Goal: Transaction & Acquisition: Purchase product/service

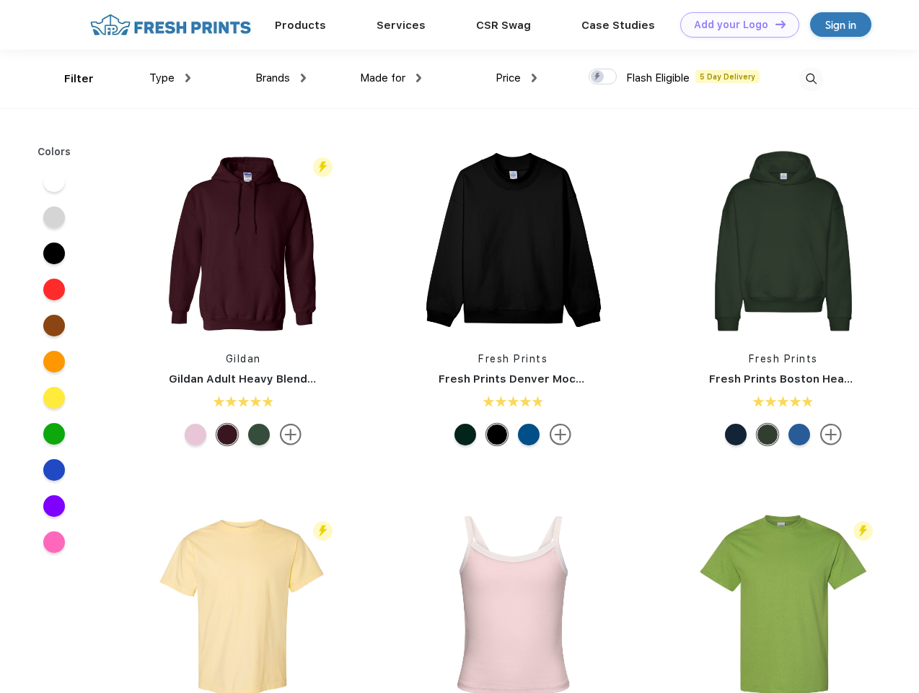
click at [734, 25] on link "Add your Logo Design Tool" at bounding box center [739, 24] width 119 height 25
click at [0, 0] on div "Design Tool" at bounding box center [0, 0] width 0 height 0
click at [774, 24] on link "Add your Logo Design Tool" at bounding box center [739, 24] width 119 height 25
click at [69, 79] on div "Filter" at bounding box center [79, 79] width 30 height 17
click at [170, 78] on span "Type" at bounding box center [161, 77] width 25 height 13
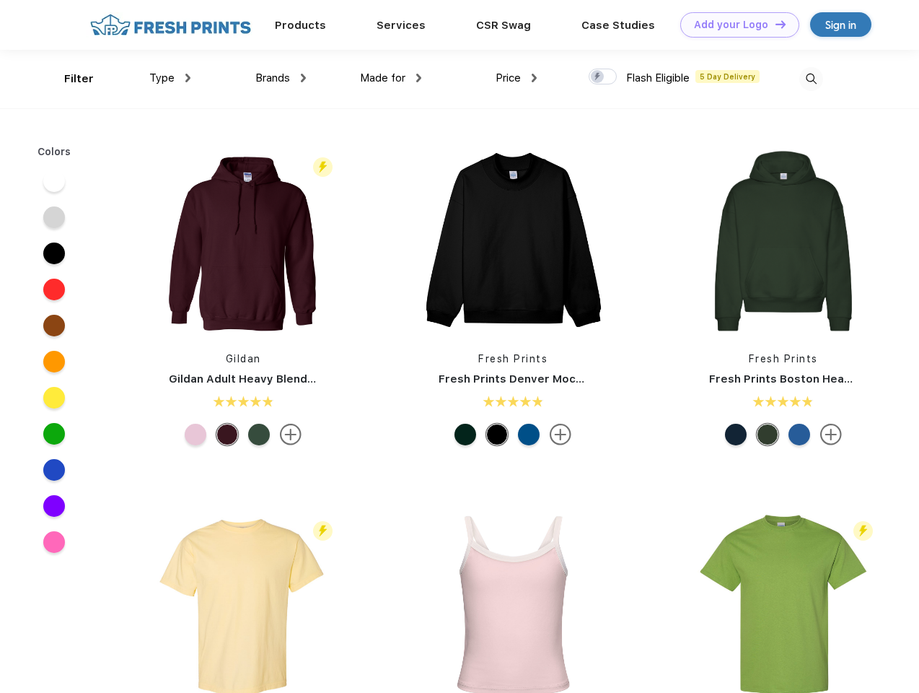
click at [281, 78] on span "Brands" at bounding box center [272, 77] width 35 height 13
click at [391, 78] on span "Made for" at bounding box center [382, 77] width 45 height 13
click at [517, 78] on span "Price" at bounding box center [508, 77] width 25 height 13
click at [603, 77] on div at bounding box center [603, 77] width 28 height 16
click at [598, 77] on input "checkbox" at bounding box center [593, 72] width 9 height 9
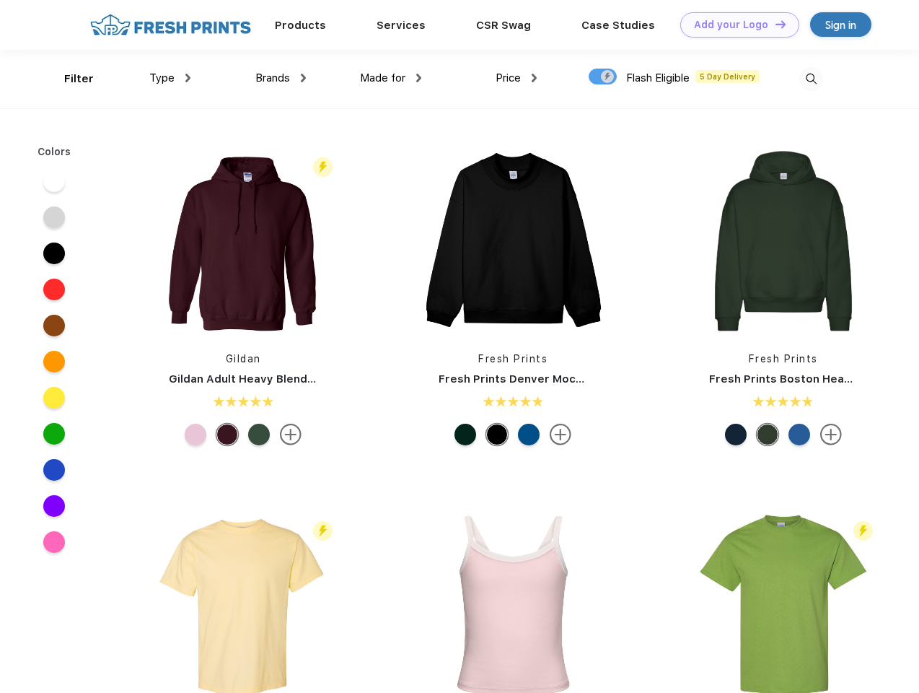
click at [811, 79] on img at bounding box center [811, 79] width 24 height 24
